Goal: Task Accomplishment & Management: Use online tool/utility

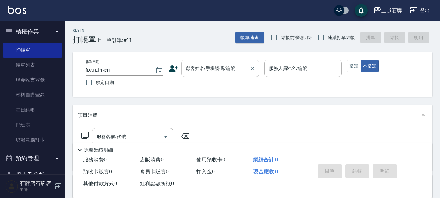
click at [232, 72] on div "顧客姓名/手機號碼/編號 顧客姓名/手機號碼/編號" at bounding box center [220, 68] width 78 height 17
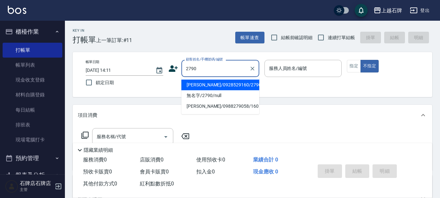
click at [206, 86] on li "[PERSON_NAME]/0928529160/2790" at bounding box center [220, 85] width 78 height 11
type input "[PERSON_NAME]/0928529160/2790"
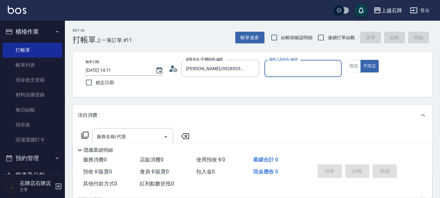
click at [318, 73] on input "服務人員姓名/編號" at bounding box center [303, 68] width 72 height 11
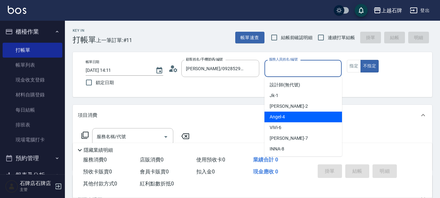
click at [293, 120] on div "[PERSON_NAME] -4" at bounding box center [303, 117] width 78 height 11
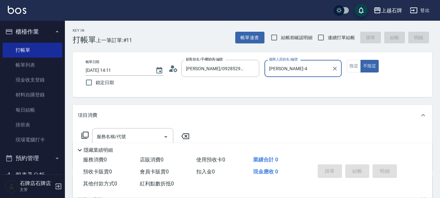
type input "[PERSON_NAME]-4"
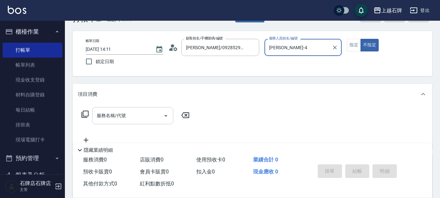
scroll to position [32, 0]
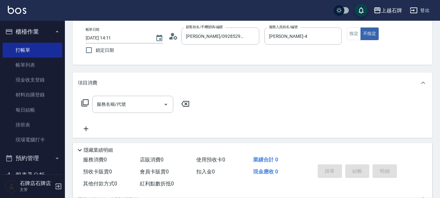
click at [84, 103] on icon at bounding box center [85, 103] width 8 height 8
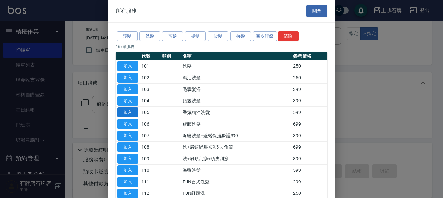
click at [125, 112] on button "加入" at bounding box center [127, 113] width 21 height 10
type input "香氛精油洗髮(105)"
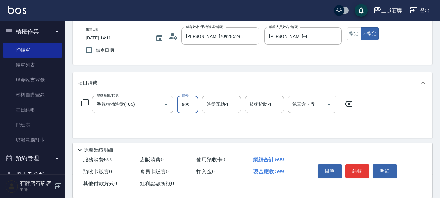
click at [185, 111] on input "599" at bounding box center [187, 105] width 21 height 18
type input "799"
click at [353, 39] on button "指定" at bounding box center [354, 34] width 14 height 13
click at [360, 170] on button "結帳" at bounding box center [357, 172] width 24 height 14
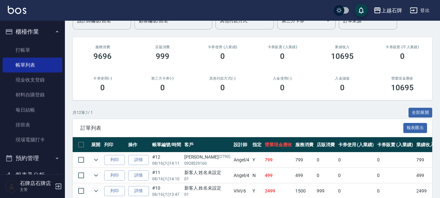
scroll to position [65, 0]
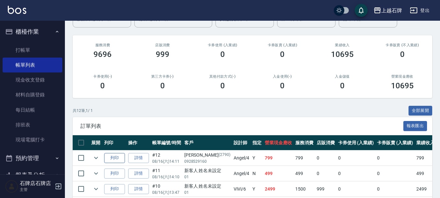
click at [112, 158] on button "列印" at bounding box center [114, 158] width 21 height 10
